Goal: Browse casually: Explore the website without a specific task or goal

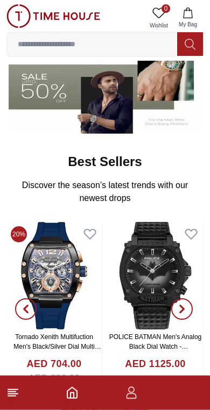
scroll to position [237, 0]
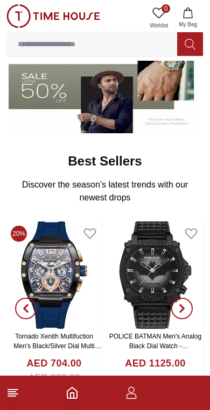
click at [85, 293] on img at bounding box center [53, 276] width 95 height 108
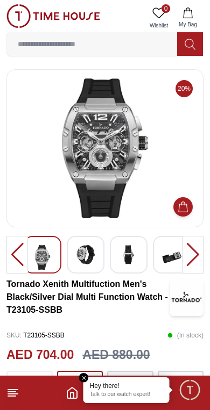
click at [67, 387] on icon "Home" at bounding box center [72, 393] width 13 height 13
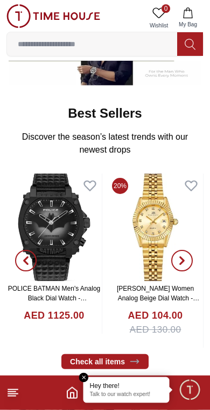
scroll to position [285, 0]
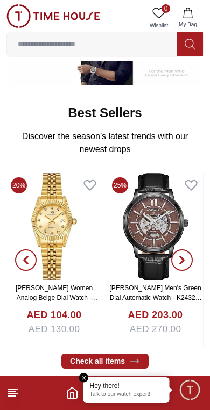
click at [120, 259] on img at bounding box center [155, 227] width 95 height 108
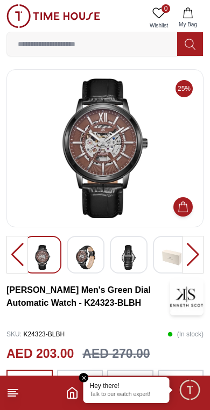
scroll to position [1, 0]
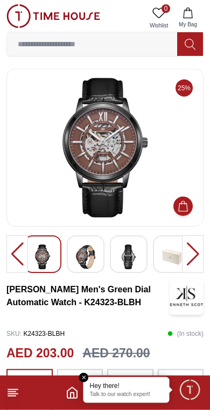
click at [67, 390] on icon "Home" at bounding box center [72, 393] width 13 height 13
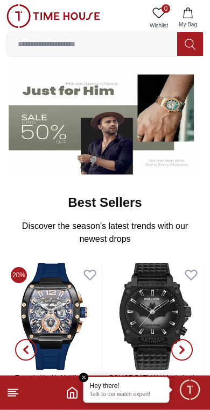
scroll to position [196, 0]
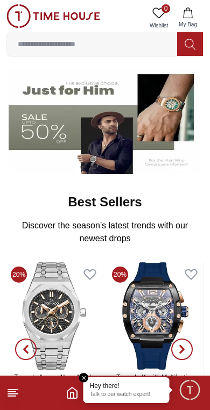
click at [76, 304] on img at bounding box center [53, 316] width 95 height 108
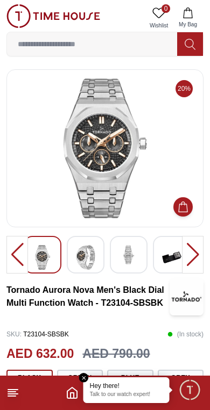
click at [151, 209] on img at bounding box center [105, 149] width 179 height 140
